Goal: Task Accomplishment & Management: Use online tool/utility

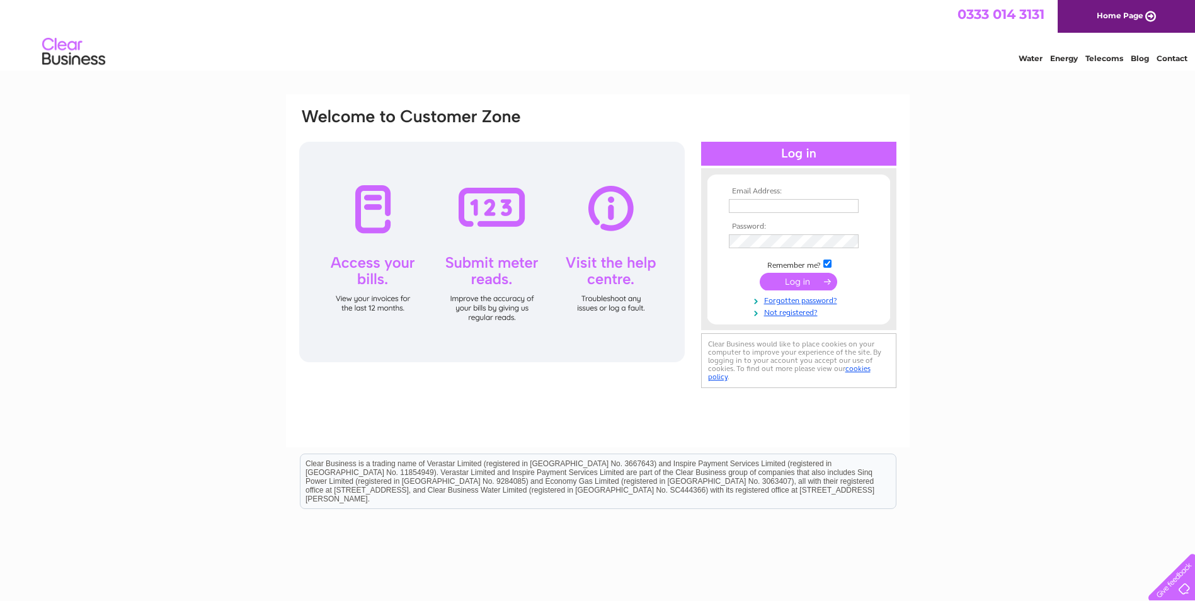
type input "[PERSON_NAME][EMAIL_ADDRESS][DOMAIN_NAME]"
click at [797, 291] on td at bounding box center [799, 282] width 146 height 24
click at [798, 282] on input "submit" at bounding box center [799, 282] width 78 height 18
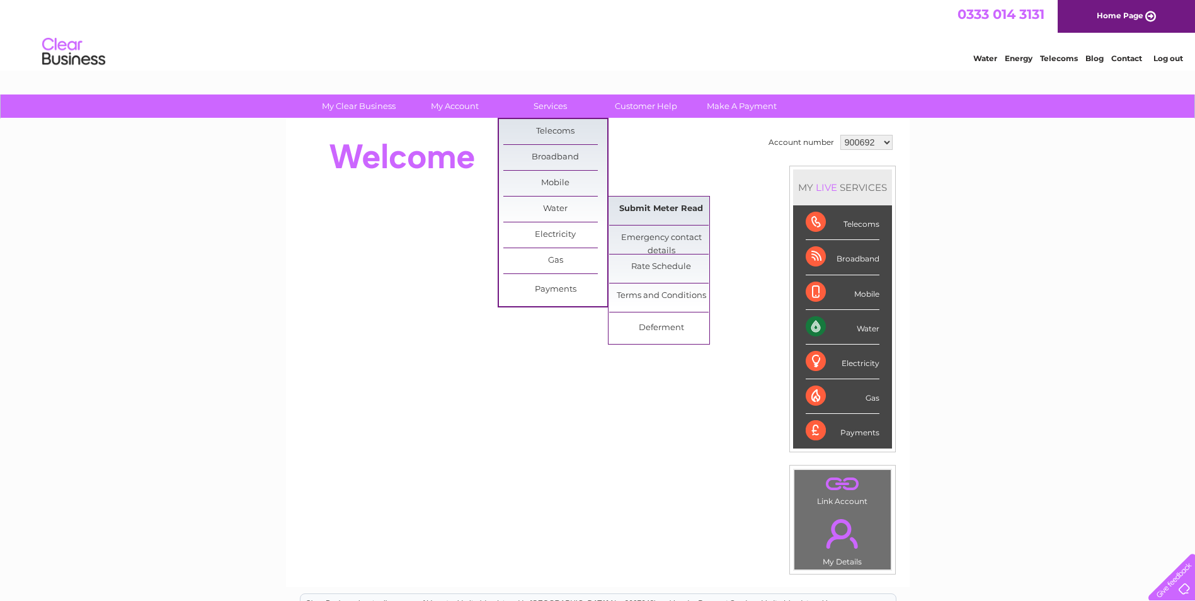
click at [667, 209] on link "Submit Meter Read" at bounding box center [661, 209] width 104 height 25
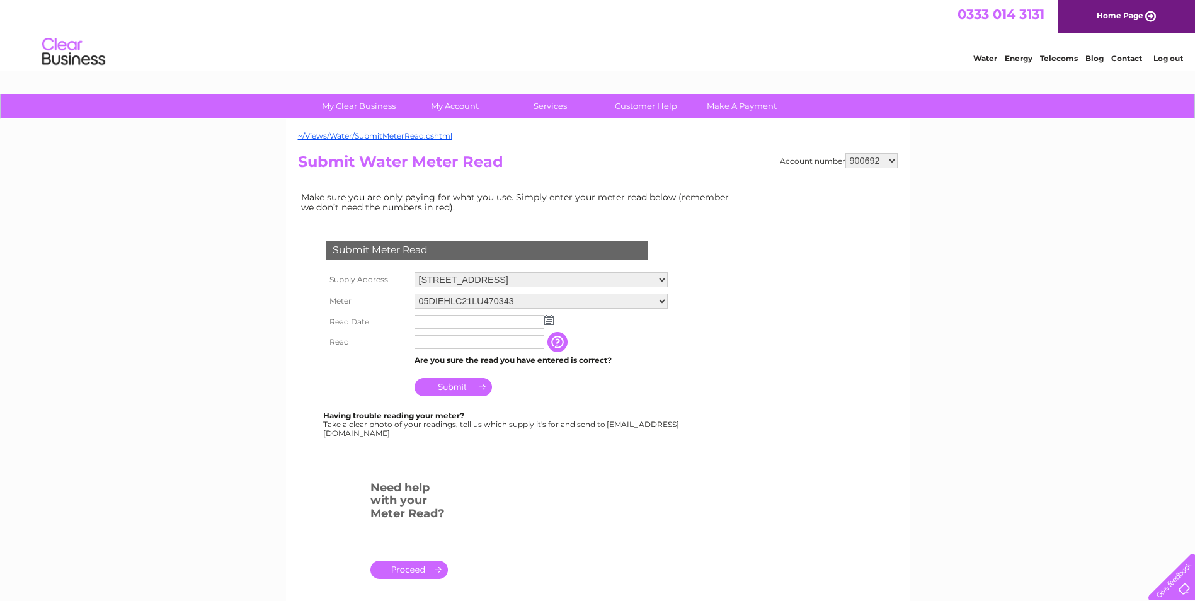
click at [548, 318] on img at bounding box center [548, 320] width 9 height 10
click at [449, 374] on link "1" at bounding box center [446, 375] width 20 height 13
type input "2025/09/01"
click at [444, 344] on input "text" at bounding box center [480, 342] width 130 height 14
type input "04204"
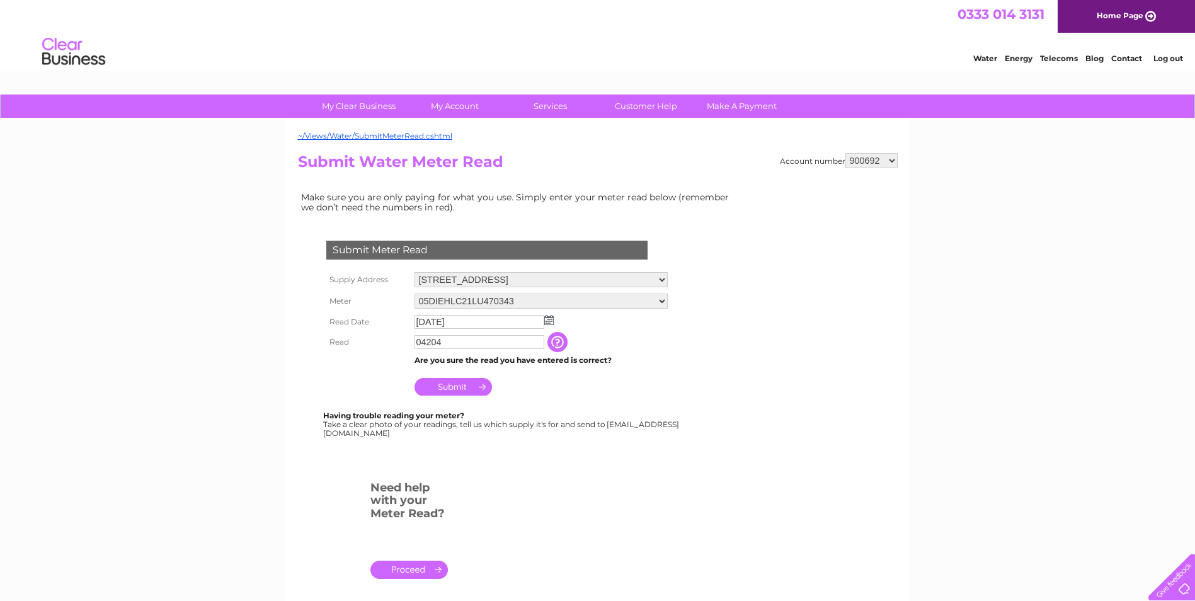
click at [442, 386] on input "Submit" at bounding box center [454, 387] width 78 height 18
